Goal: Task Accomplishment & Management: Complete application form

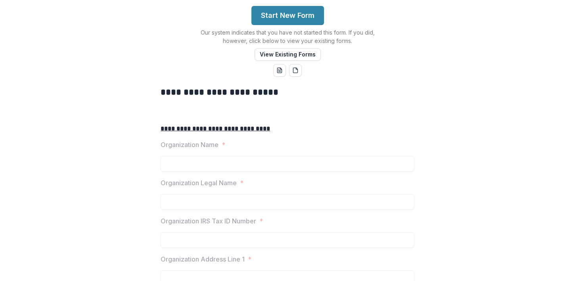
scroll to position [135, 0]
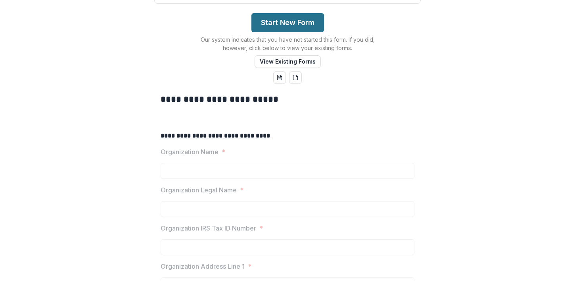
click at [289, 32] on button "Start New Form" at bounding box center [288, 22] width 73 height 19
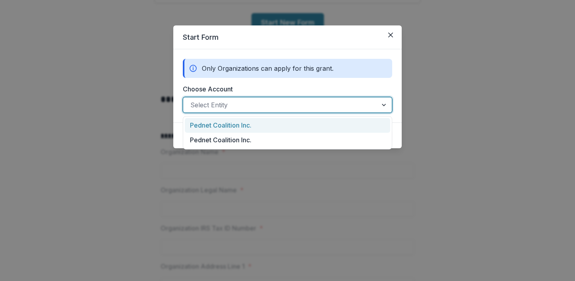
click at [384, 105] on div at bounding box center [385, 104] width 14 height 15
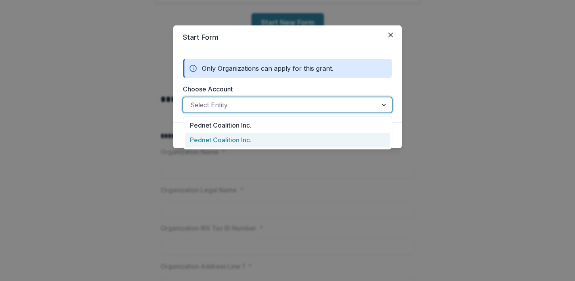
click at [320, 135] on div "Pednet Coalition Inc." at bounding box center [288, 140] width 206 height 15
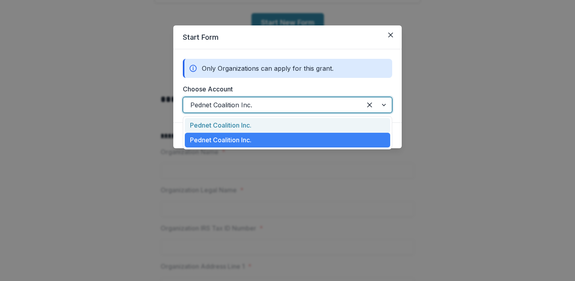
click at [384, 106] on div at bounding box center [377, 104] width 30 height 15
click at [251, 123] on div "Pednet Coalition Inc." at bounding box center [288, 125] width 206 height 15
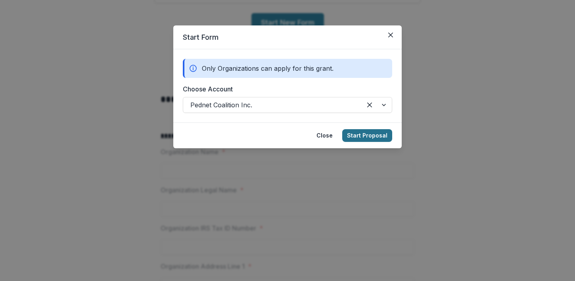
click at [354, 137] on button "Start Proposal" at bounding box center [367, 135] width 50 height 13
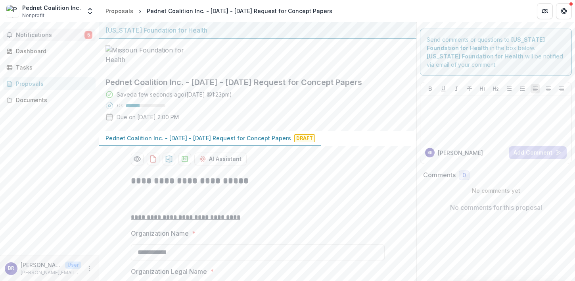
click at [46, 35] on span "Notifications" at bounding box center [50, 35] width 69 height 7
click at [57, 10] on div "Pednet Coalition Inc." at bounding box center [51, 8] width 59 height 8
click at [89, 15] on button "Open entity switcher" at bounding box center [90, 11] width 11 height 16
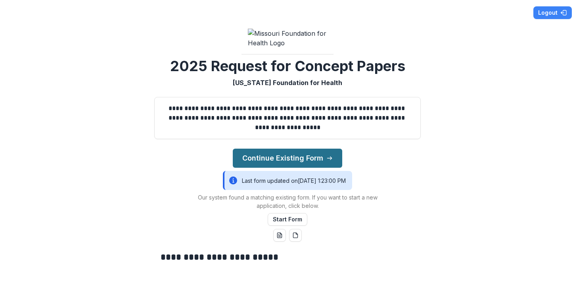
click at [307, 167] on button "Continue Existing Form" at bounding box center [288, 157] width 110 height 19
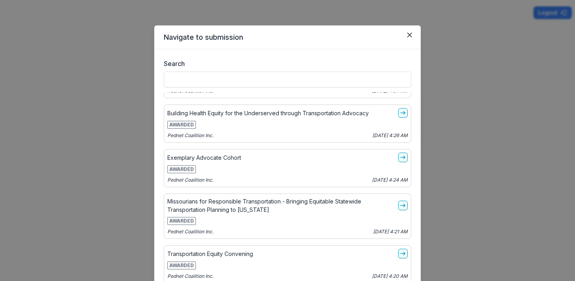
scroll to position [1126, 0]
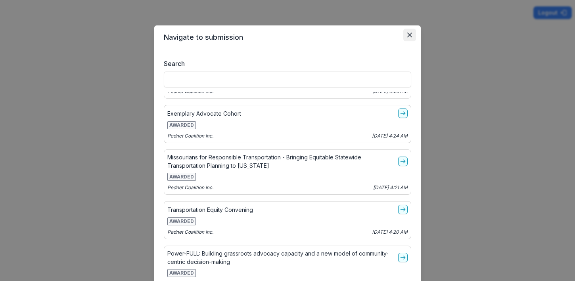
click at [408, 35] on icon "Close" at bounding box center [410, 35] width 5 height 5
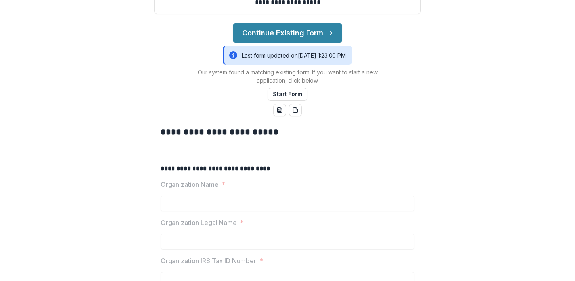
scroll to position [127, 0]
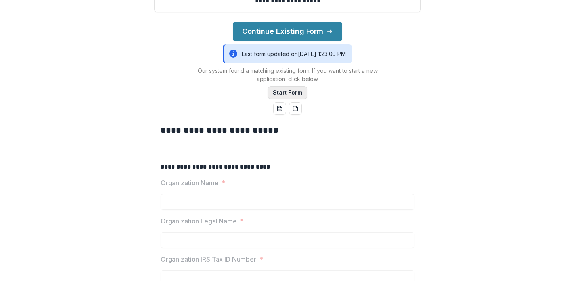
click at [285, 99] on button "Start Form" at bounding box center [288, 92] width 40 height 13
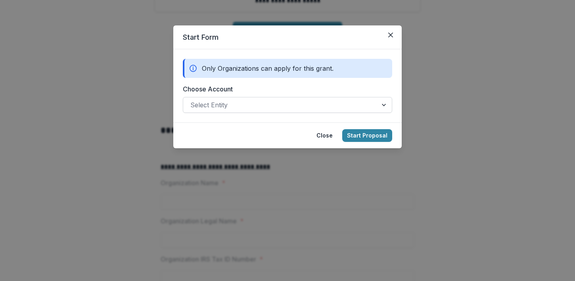
click at [383, 106] on div at bounding box center [385, 104] width 14 height 15
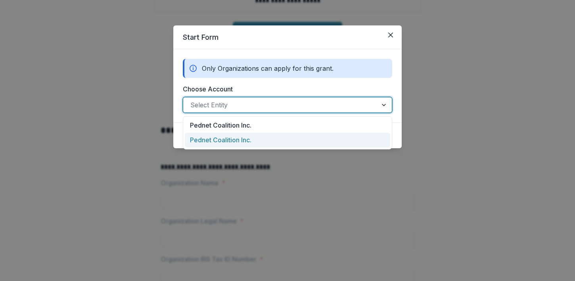
click at [233, 143] on div "Pednet Coalition Inc." at bounding box center [288, 140] width 206 height 15
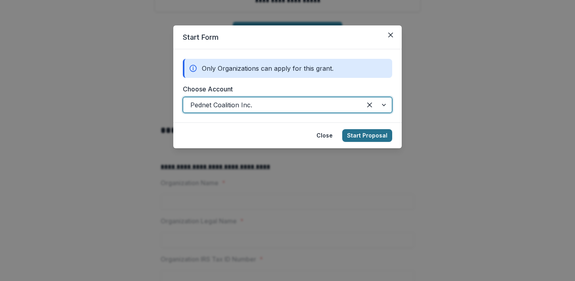
click at [355, 137] on button "Start Proposal" at bounding box center [367, 135] width 50 height 13
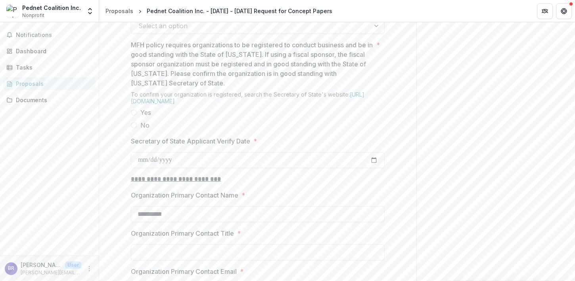
scroll to position [673, 0]
click at [374, 31] on div at bounding box center [377, 23] width 14 height 15
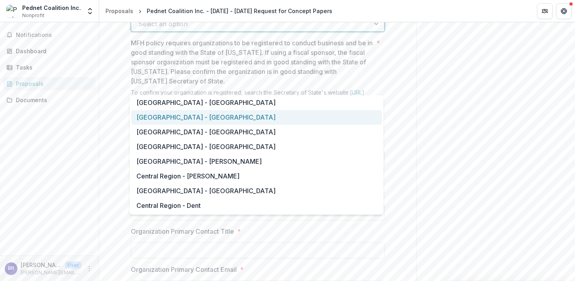
click at [279, 116] on div "[GEOGRAPHIC_DATA] - [GEOGRAPHIC_DATA]" at bounding box center [256, 117] width 251 height 15
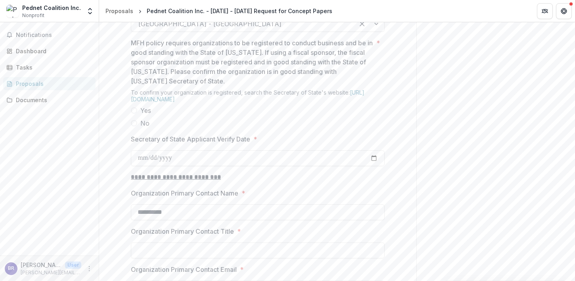
click at [132, 113] on span at bounding box center [134, 110] width 6 height 6
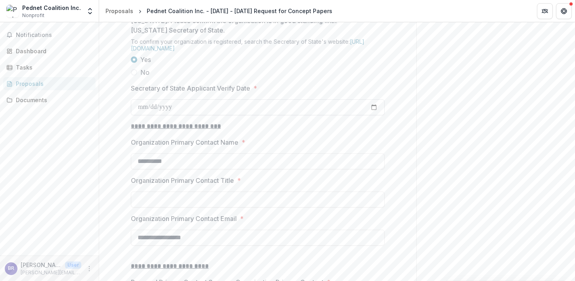
scroll to position [734, 0]
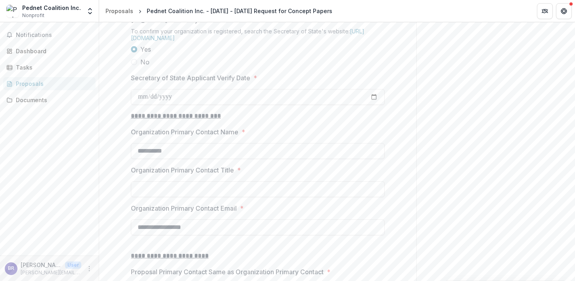
click at [256, 83] on span "*" at bounding box center [256, 78] width 4 height 10
click at [256, 105] on input "Secretary of State Applicant Verify Date *" at bounding box center [258, 97] width 254 height 16
click at [254, 83] on span "*" at bounding box center [256, 78] width 4 height 10
click at [254, 105] on input "Secretary of State Applicant Verify Date *" at bounding box center [258, 97] width 254 height 16
click at [255, 83] on span "*" at bounding box center [256, 78] width 4 height 10
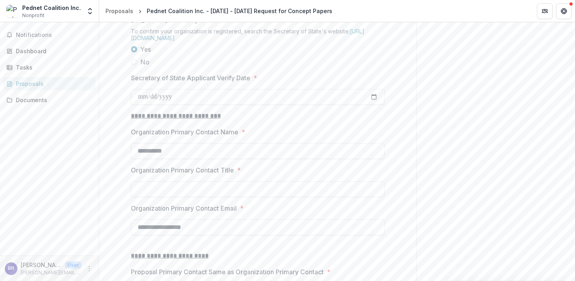
click at [255, 105] on input "Secretary of State Applicant Verify Date *" at bounding box center [258, 97] width 254 height 16
click at [255, 83] on span "*" at bounding box center [256, 78] width 4 height 10
click at [255, 105] on input "Secretary of State Applicant Verify Date *" at bounding box center [258, 97] width 254 height 16
click at [254, 41] on link "[URL][DOMAIN_NAME]" at bounding box center [248, 34] width 234 height 13
click at [377, 105] on input "Secretary of State Applicant Verify Date *" at bounding box center [258, 97] width 254 height 16
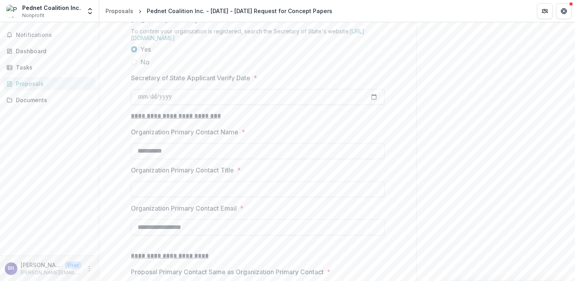
click at [372, 105] on input "Secretary of State Applicant Verify Date *" at bounding box center [258, 97] width 254 height 16
type input "**********"
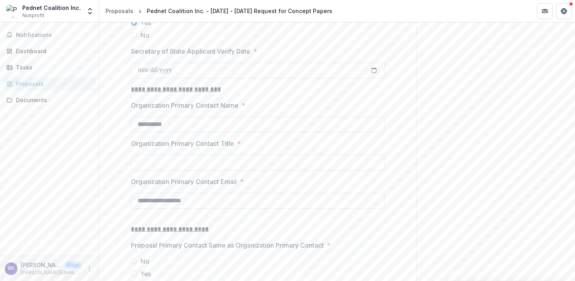
scroll to position [771, 0]
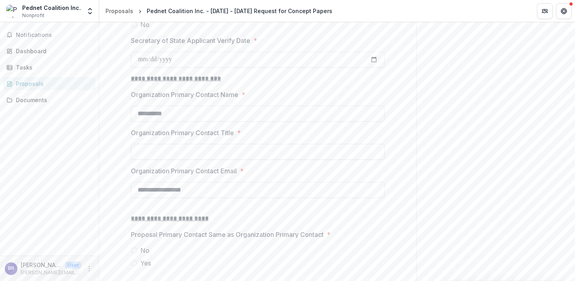
click at [245, 160] on input "Organization Primary Contact Title *" at bounding box center [258, 152] width 254 height 16
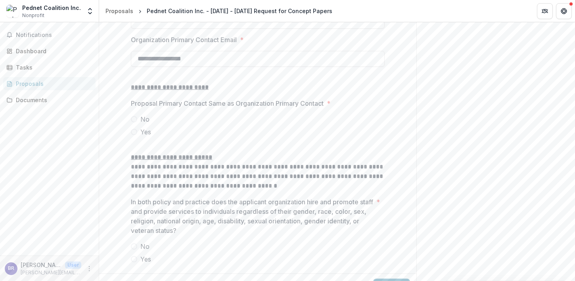
scroll to position [906, 0]
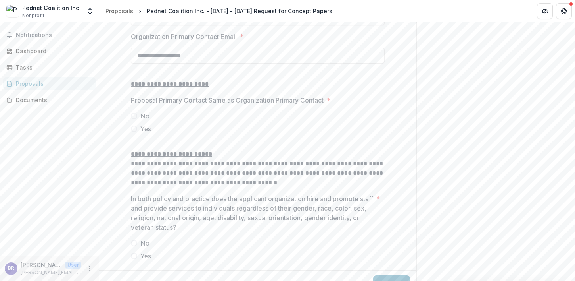
type input "**********"
click at [133, 132] on span at bounding box center [134, 128] width 6 height 6
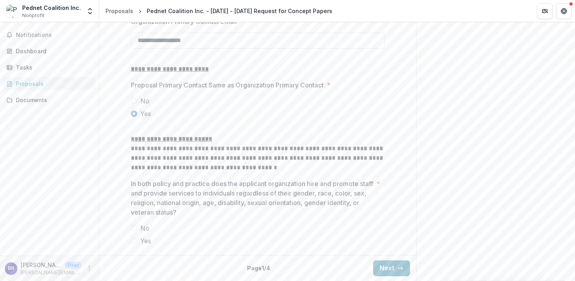
scroll to position [981, 0]
click at [134, 241] on span at bounding box center [134, 240] width 6 height 6
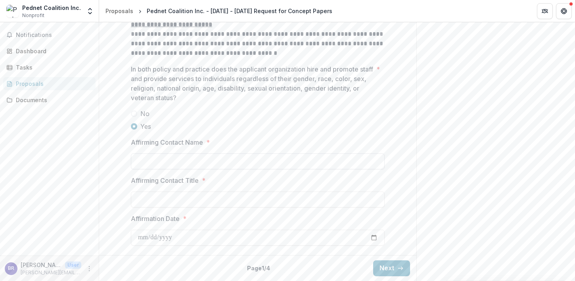
scroll to position [1082, 0]
click at [207, 147] on span "*" at bounding box center [208, 142] width 4 height 10
click at [207, 154] on input "Affirming Contact Name *" at bounding box center [258, 161] width 254 height 16
type input "**********"
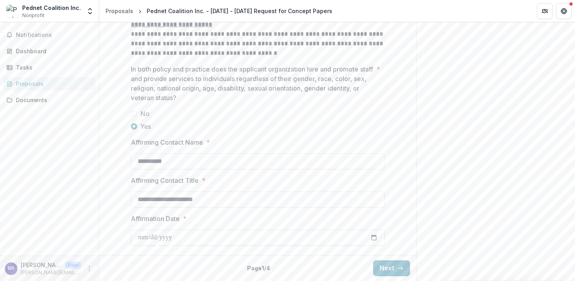
type input "**********"
click at [139, 240] on input "Affirmation Date *" at bounding box center [258, 237] width 254 height 16
type input "**********"
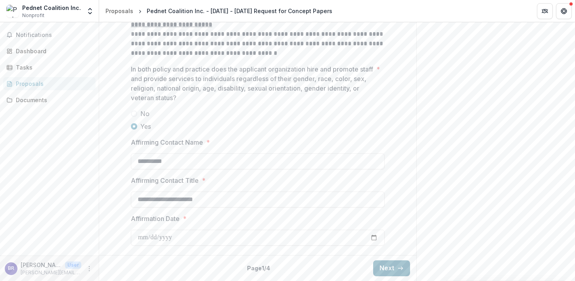
click at [386, 265] on button "Next" at bounding box center [391, 268] width 37 height 16
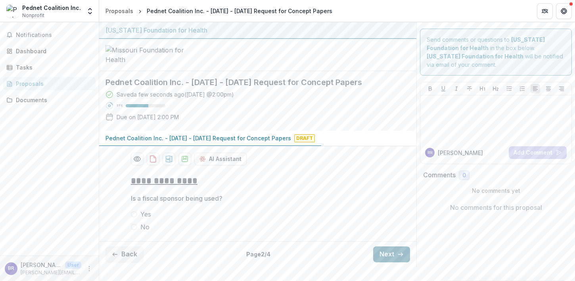
scroll to position [46, 0]
click at [133, 217] on span at bounding box center [134, 214] width 6 height 6
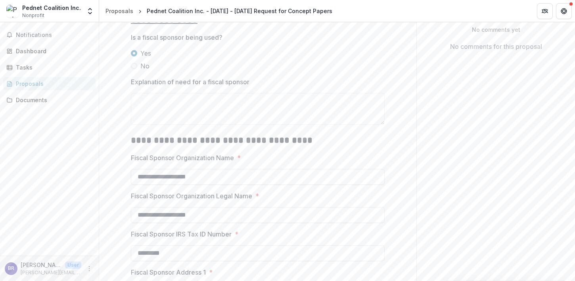
scroll to position [162, 0]
click at [155, 123] on textarea "Explanation of need for a fiscal sponsor" at bounding box center [258, 108] width 254 height 32
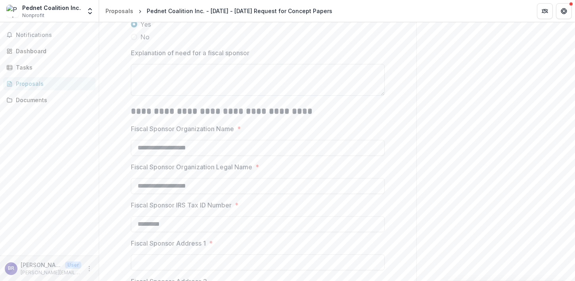
scroll to position [189, 0]
click at [167, 97] on textarea "**********" at bounding box center [258, 81] width 254 height 32
click at [252, 97] on textarea "**********" at bounding box center [258, 81] width 254 height 32
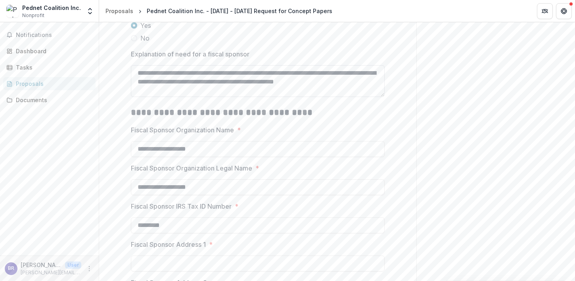
click at [306, 97] on textarea "**********" at bounding box center [258, 81] width 254 height 32
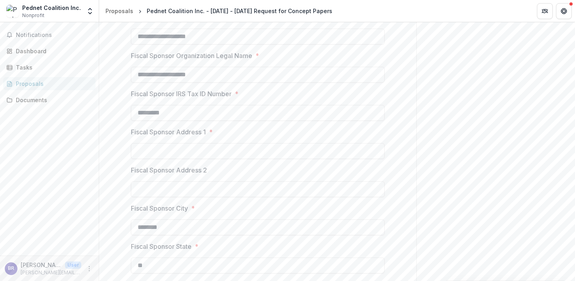
scroll to position [303, 0]
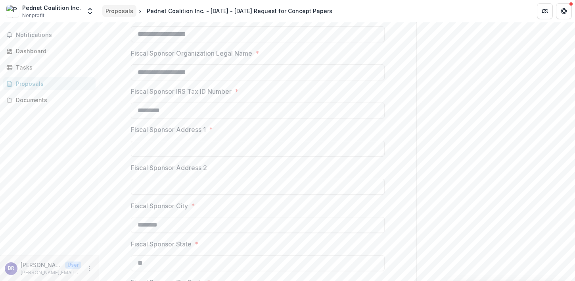
type textarea "**********"
click at [267, 156] on input "Fiscal Sponsor Address 1 *" at bounding box center [258, 148] width 254 height 16
type input "**********"
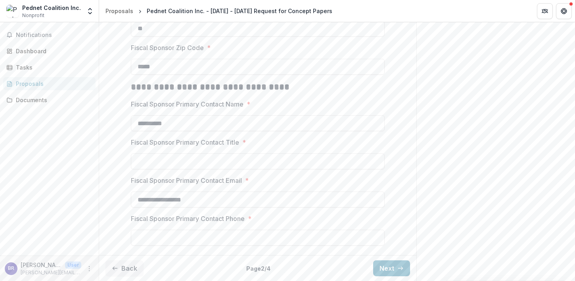
scroll to position [566, 0]
click at [225, 169] on input "Fiscal Sponsor Primary Contact Title *" at bounding box center [258, 161] width 254 height 16
type input "**********"
click at [192, 234] on input "Fiscal Sponsor Primary Contact Phone *" at bounding box center [258, 237] width 254 height 16
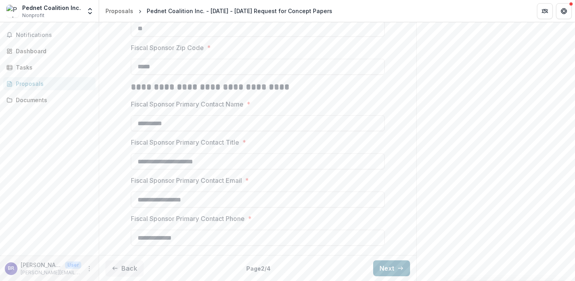
type input "**********"
click at [384, 269] on button "Next" at bounding box center [391, 268] width 37 height 16
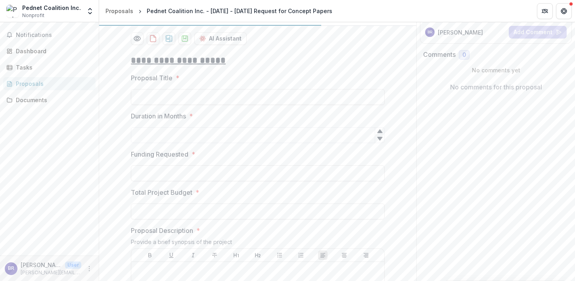
scroll to position [121, 0]
